Goal: Information Seeking & Learning: Learn about a topic

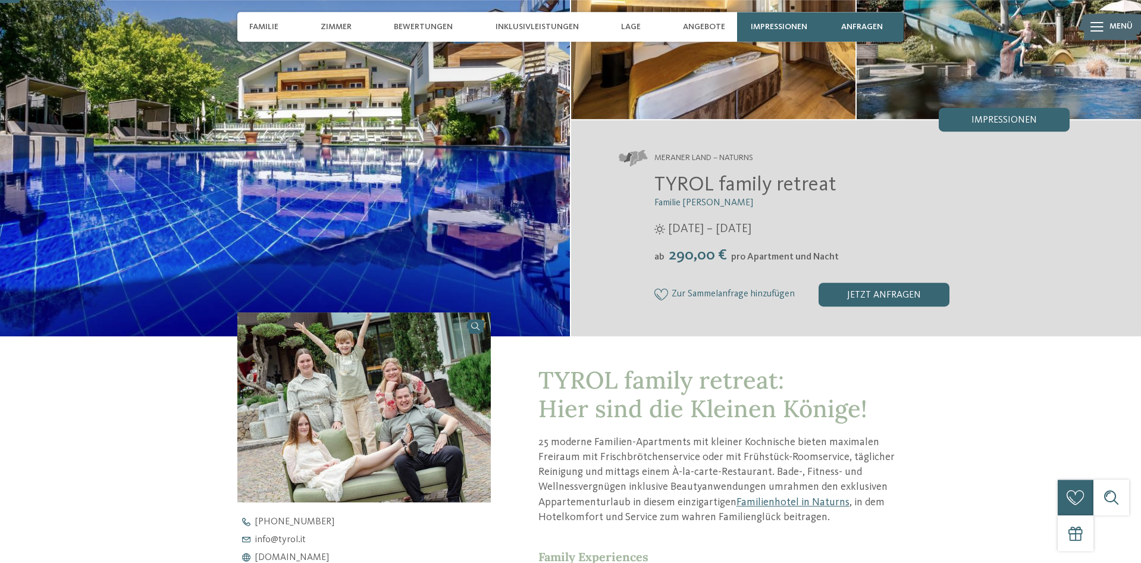
scroll to position [61, 0]
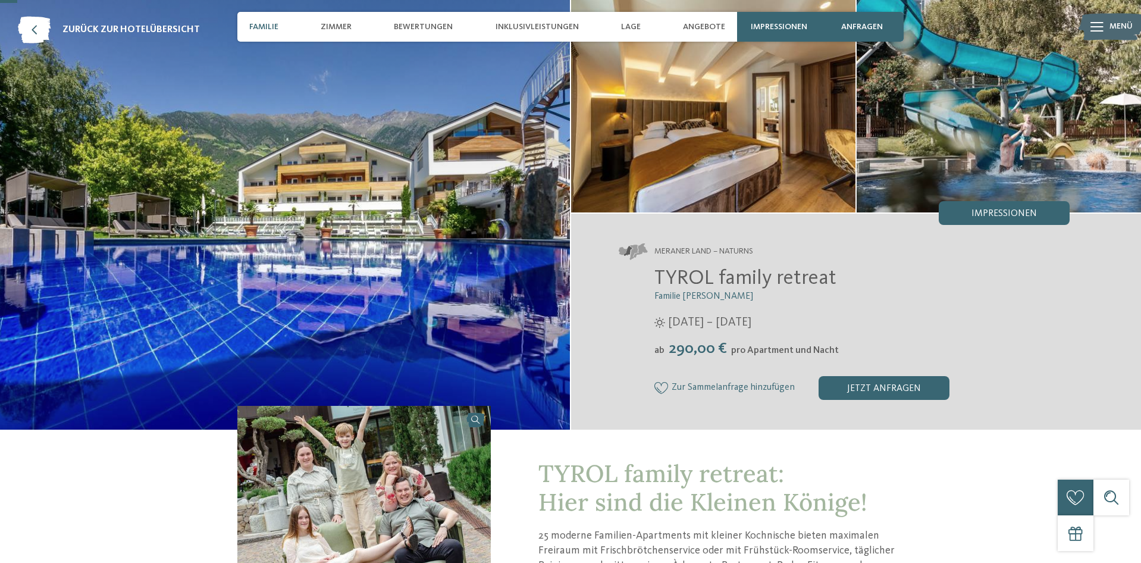
click at [260, 27] on span "Familie" at bounding box center [263, 27] width 29 height 10
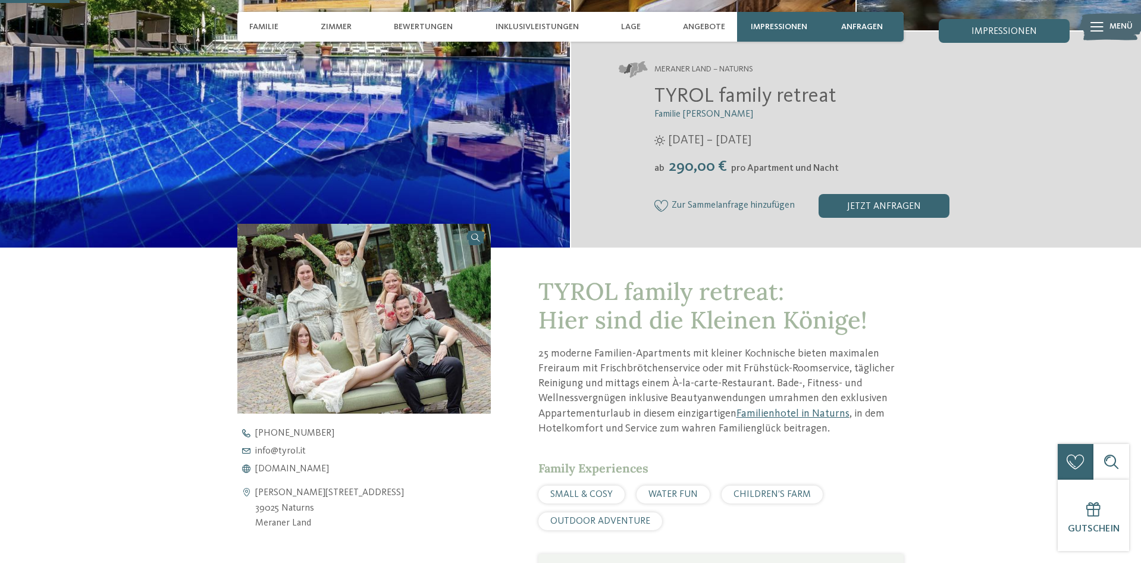
scroll to position [0, 0]
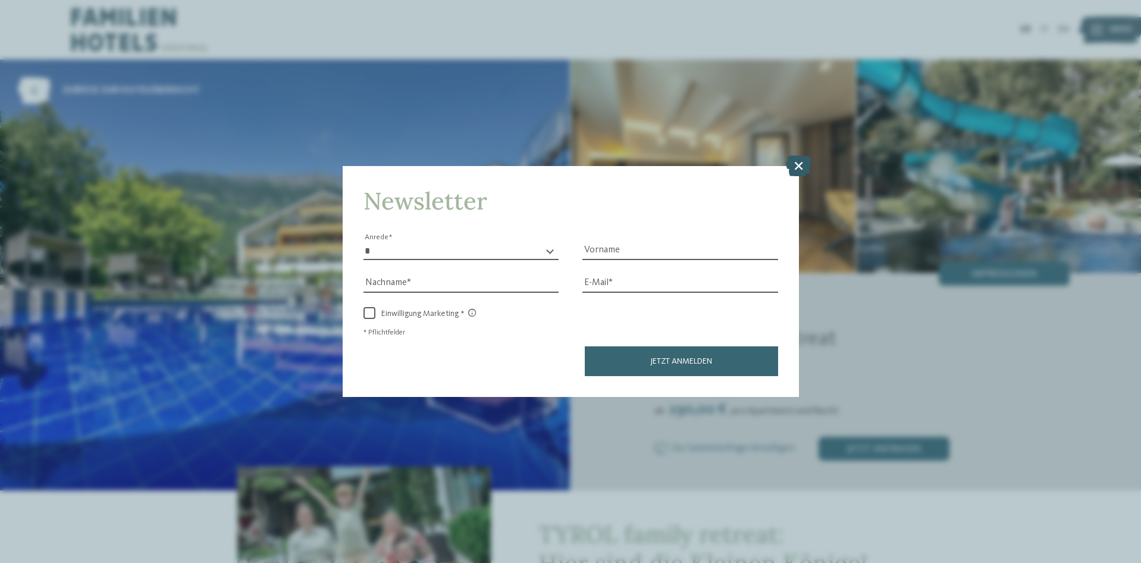
click at [803, 161] on icon at bounding box center [799, 165] width 26 height 21
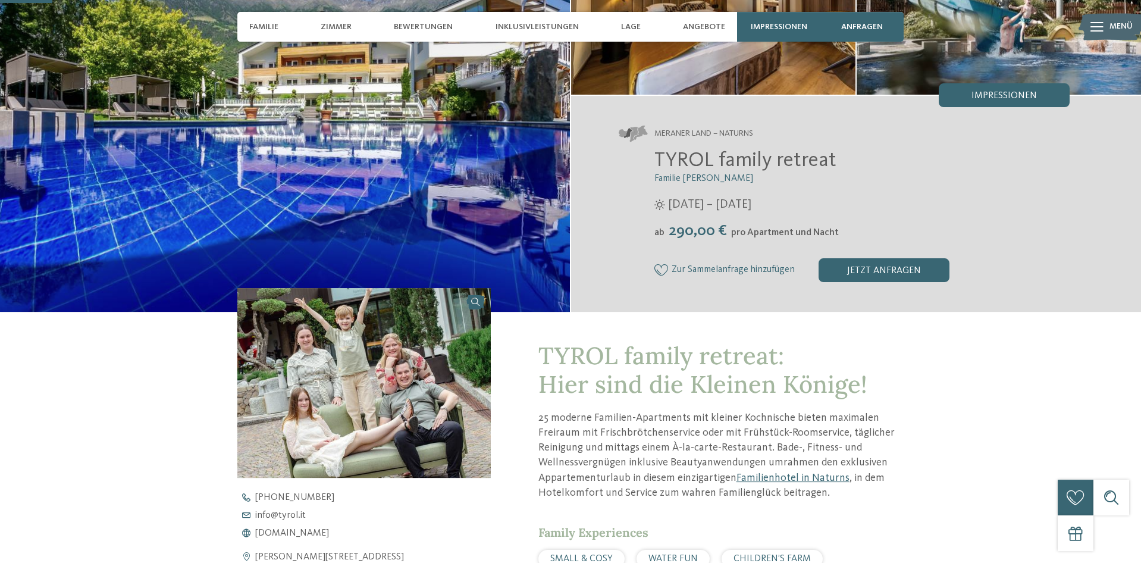
scroll to position [182, 0]
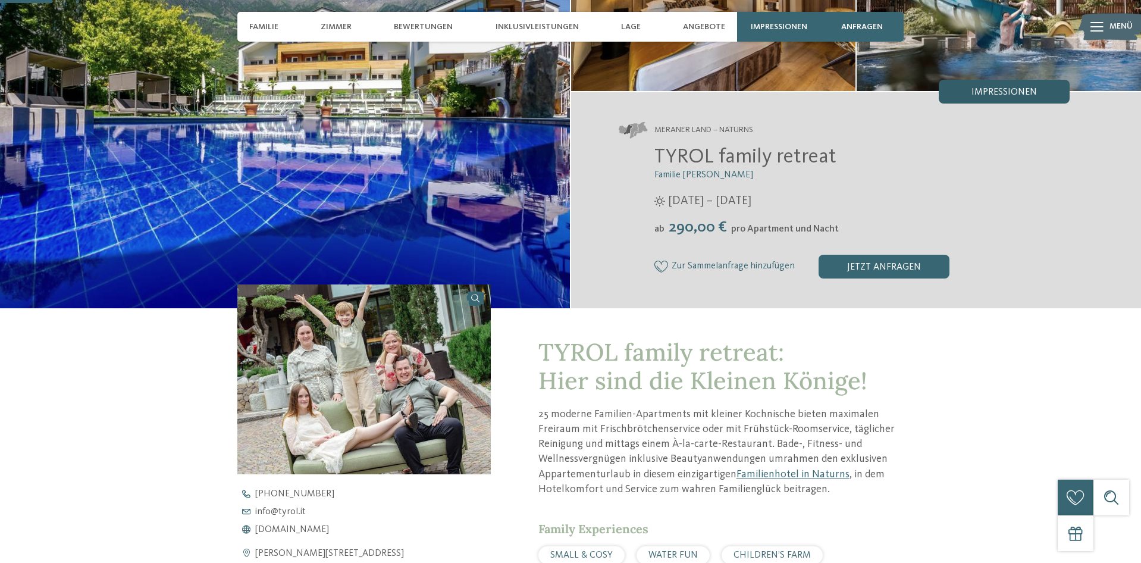
click at [1040, 97] on div "Impressionen" at bounding box center [1004, 92] width 131 height 24
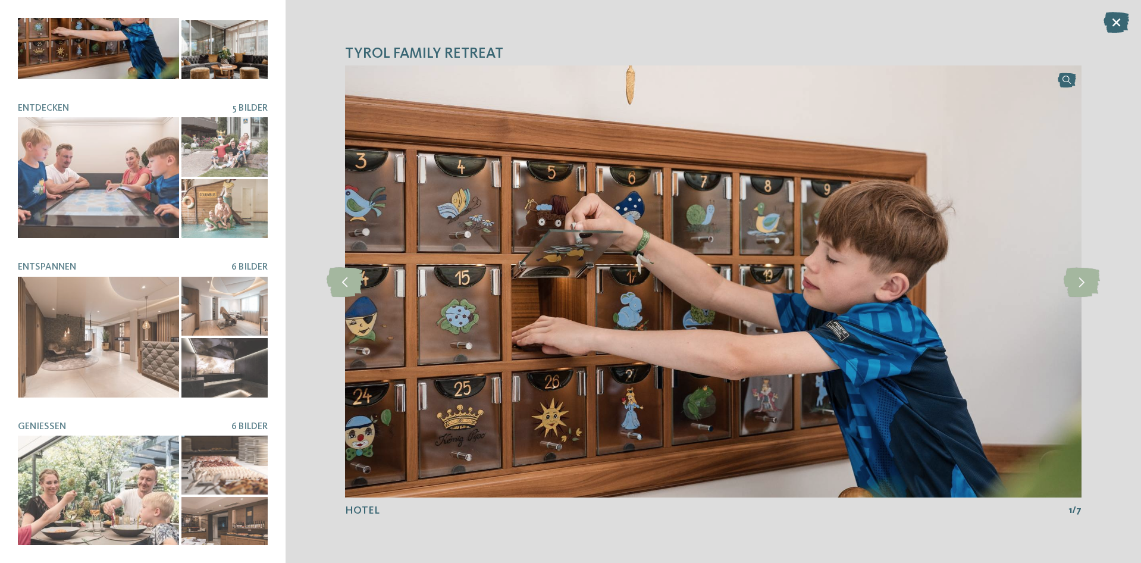
scroll to position [0, 0]
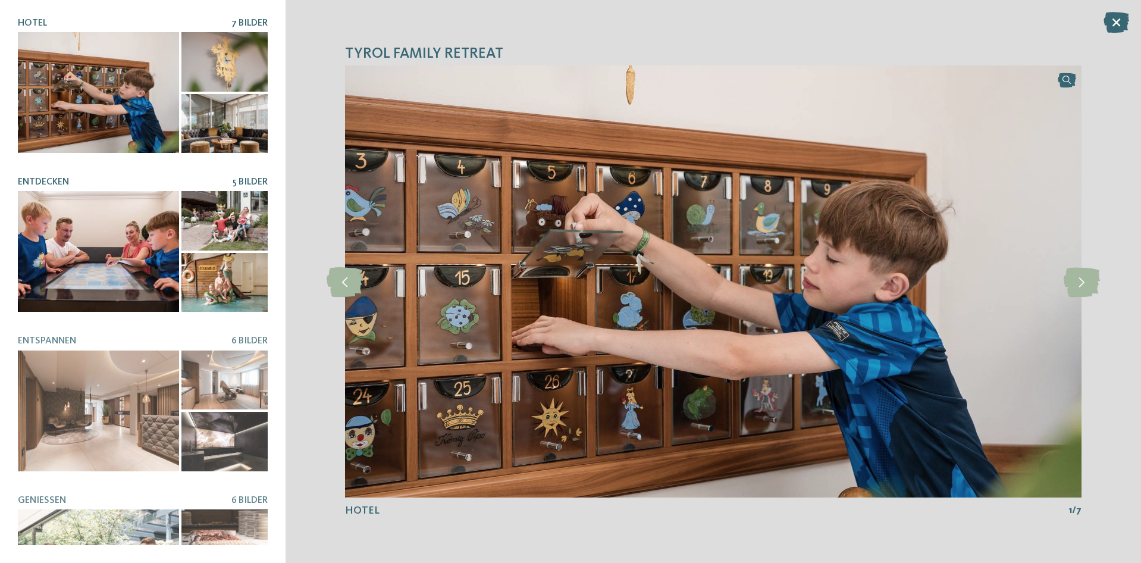
click at [115, 238] on div at bounding box center [98, 251] width 161 height 121
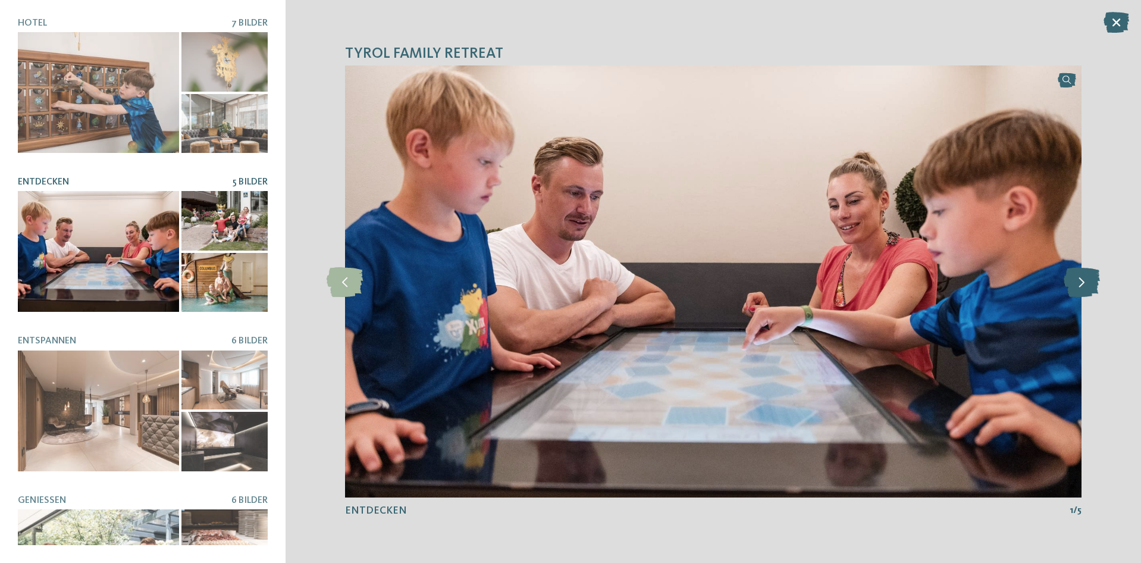
click at [1072, 277] on icon at bounding box center [1082, 282] width 36 height 30
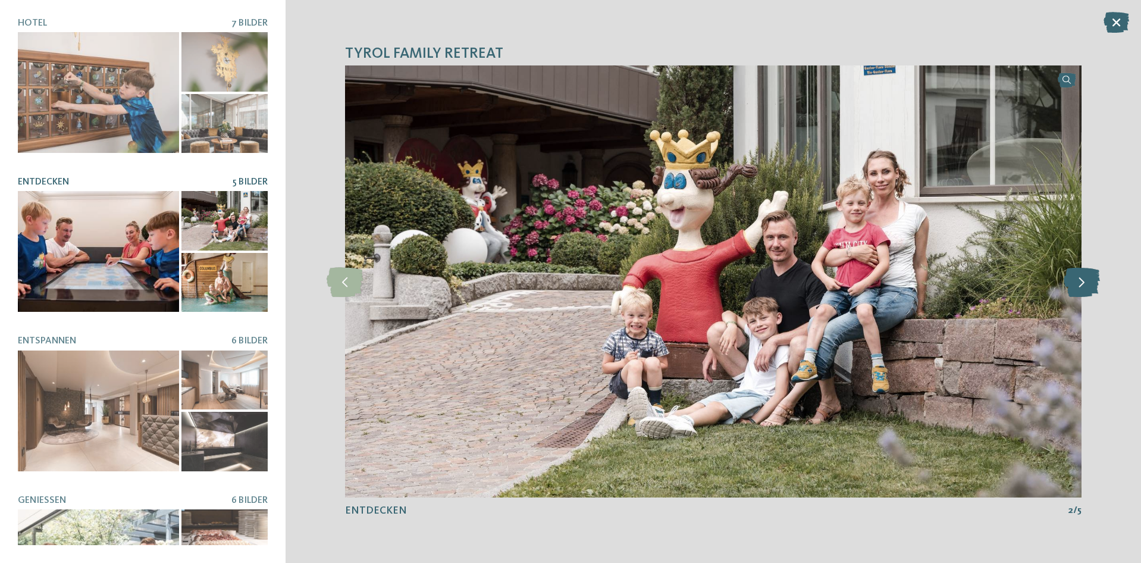
click at [1072, 277] on icon at bounding box center [1082, 282] width 36 height 30
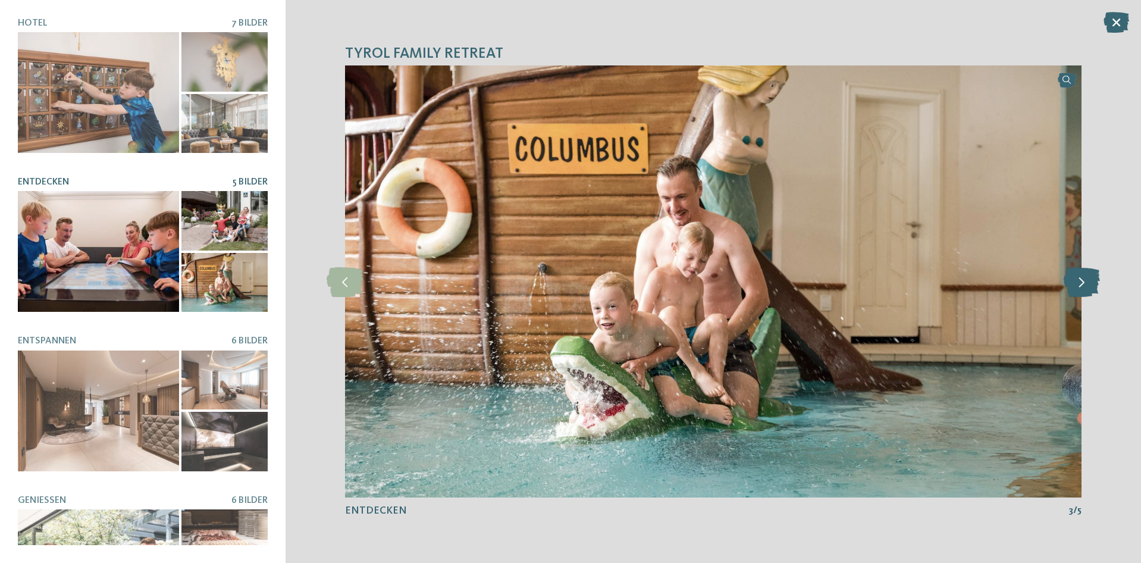
click at [1072, 277] on icon at bounding box center [1082, 282] width 36 height 30
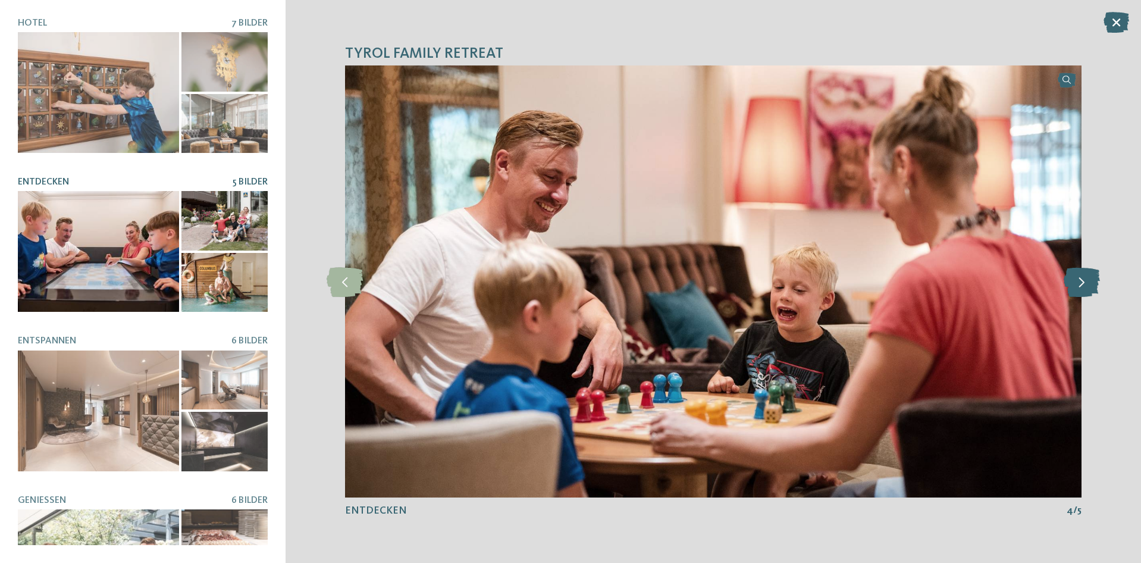
click at [1072, 277] on icon at bounding box center [1082, 282] width 36 height 30
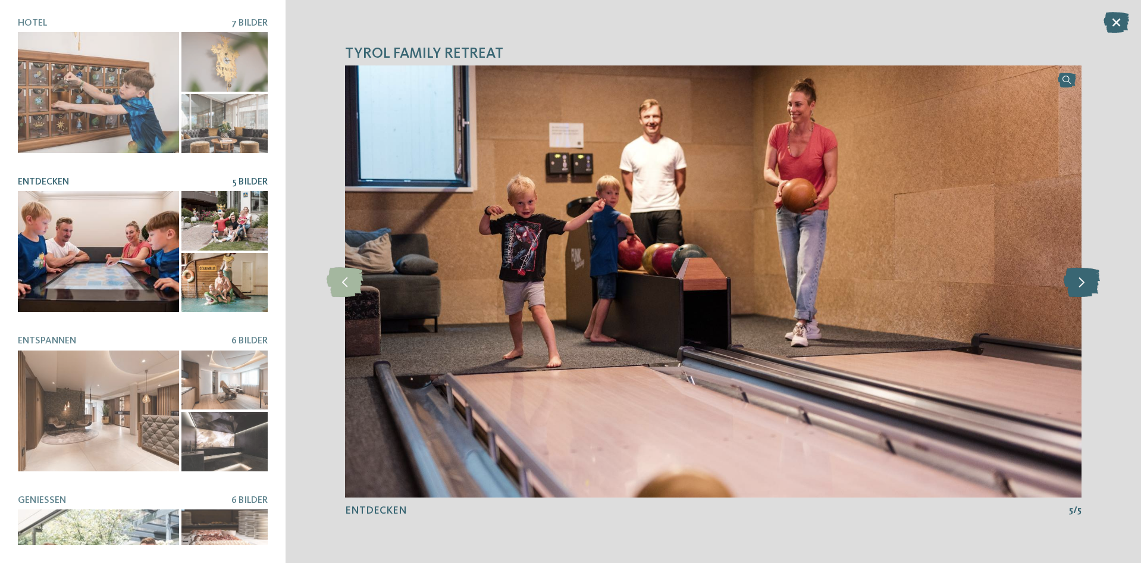
click at [1072, 277] on icon at bounding box center [1082, 282] width 36 height 30
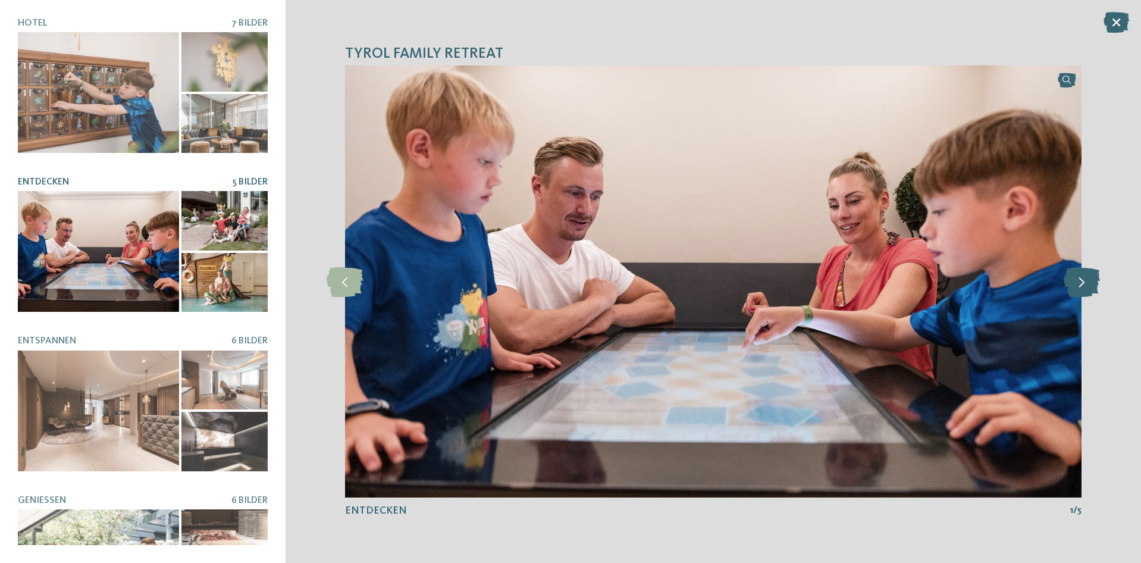
click at [1072, 277] on icon at bounding box center [1082, 282] width 36 height 30
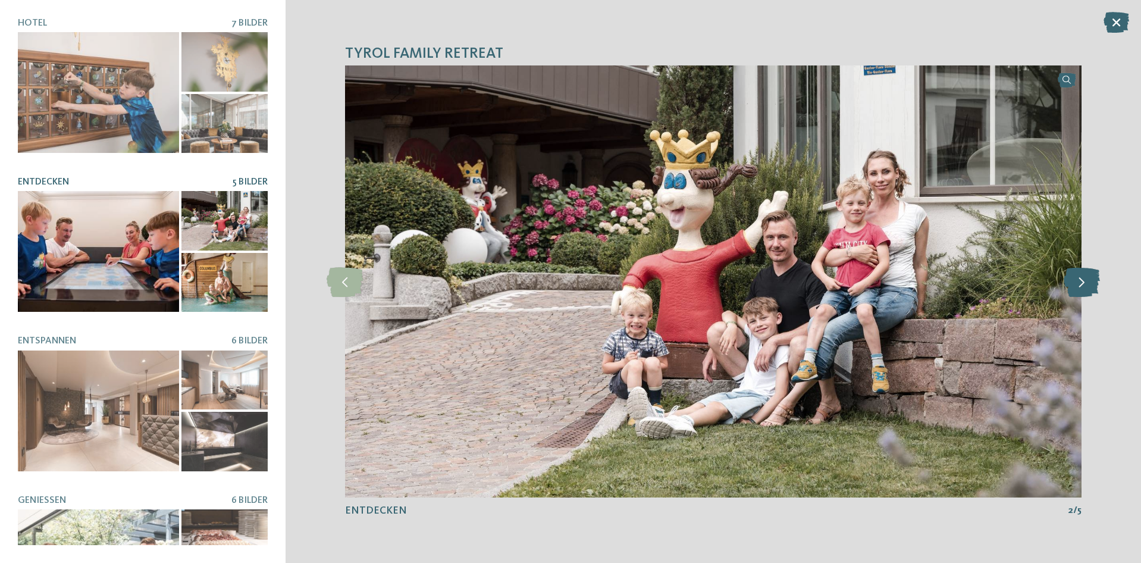
click at [1072, 277] on icon at bounding box center [1082, 282] width 36 height 30
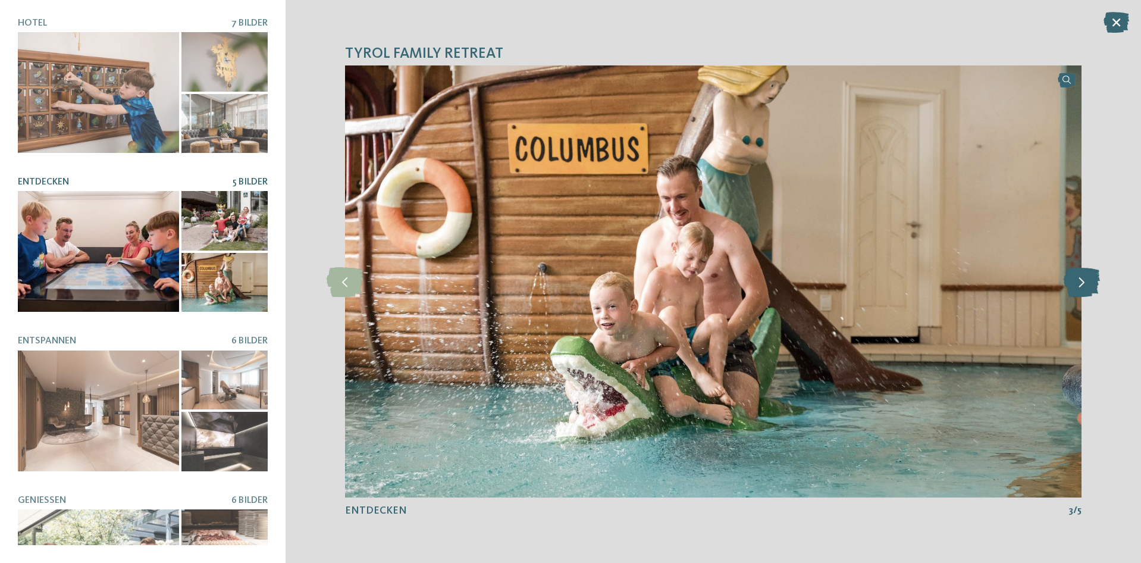
click at [1072, 277] on icon at bounding box center [1082, 282] width 36 height 30
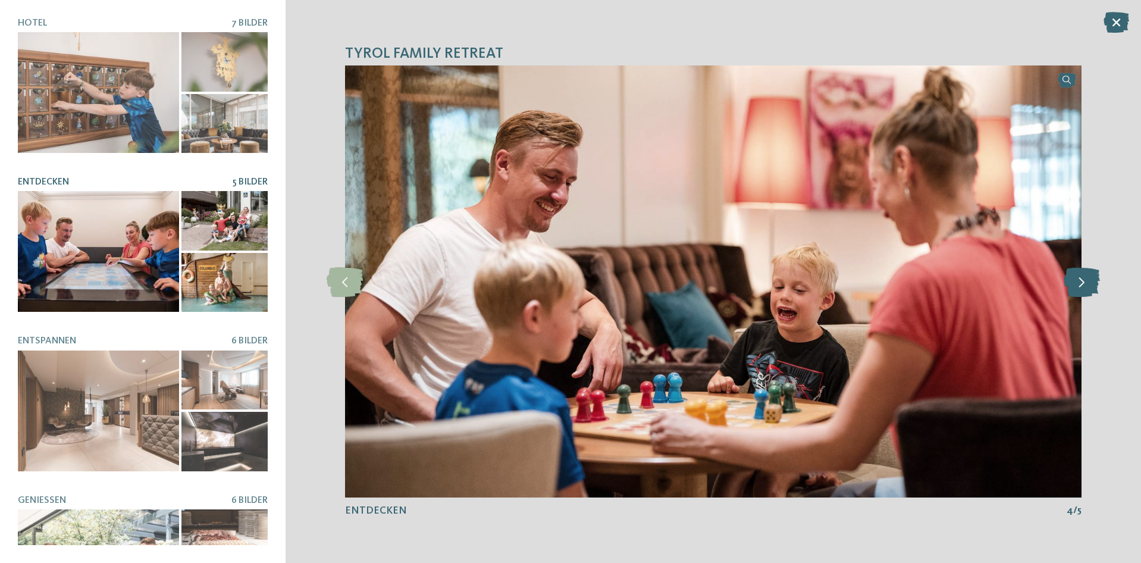
click at [1072, 277] on icon at bounding box center [1082, 282] width 36 height 30
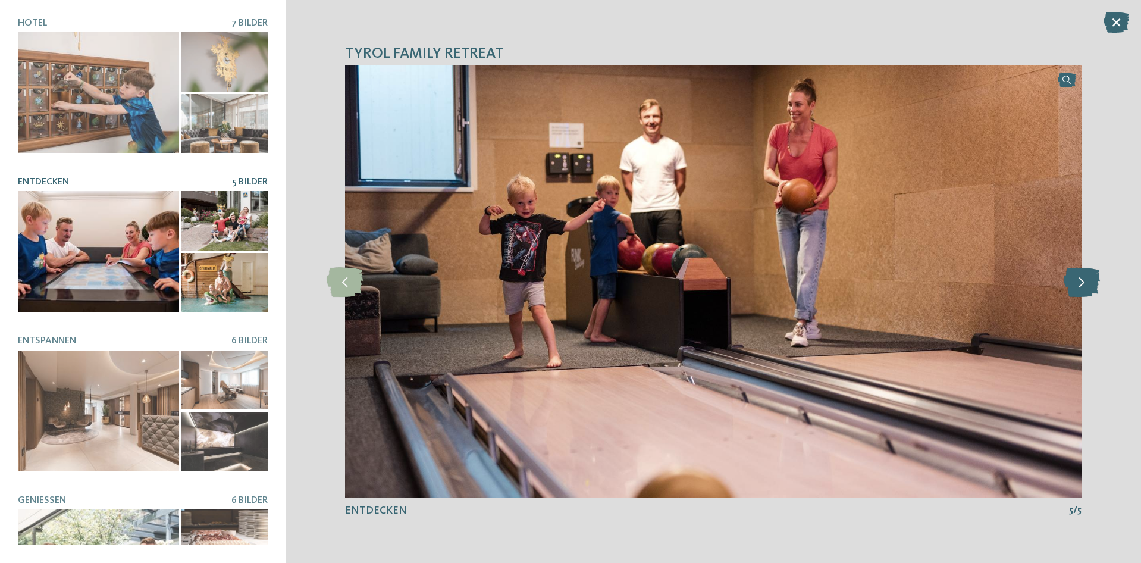
click at [1072, 277] on icon at bounding box center [1082, 282] width 36 height 30
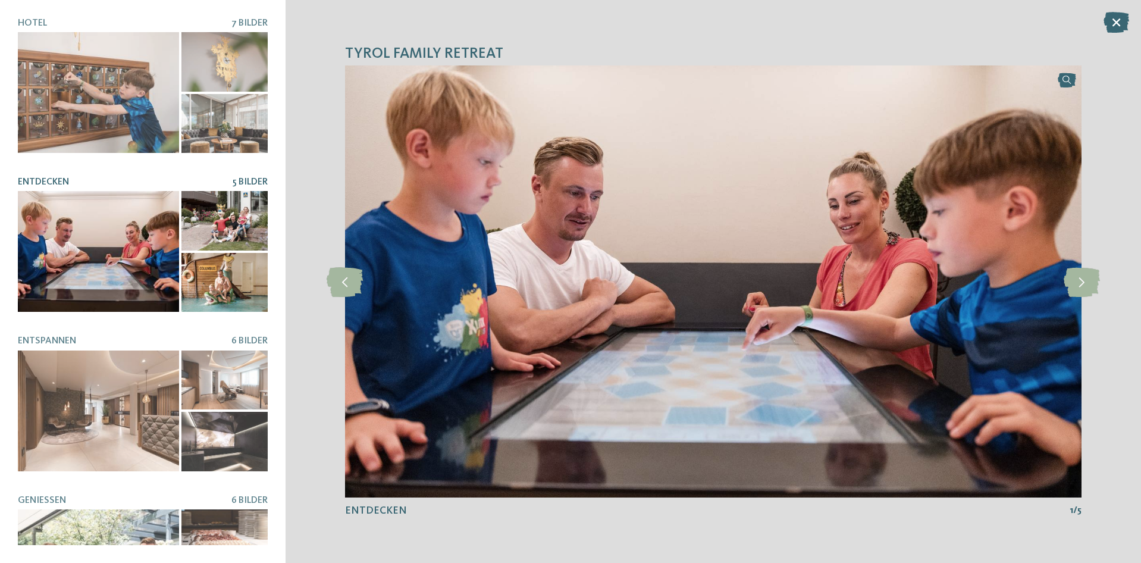
click at [1120, 35] on div "TYROL family retreat slide 1 of 7" at bounding box center [714, 281] width 856 height 563
click at [1119, 24] on icon at bounding box center [1117, 22] width 26 height 21
